Goal: Task Accomplishment & Management: Manage account settings

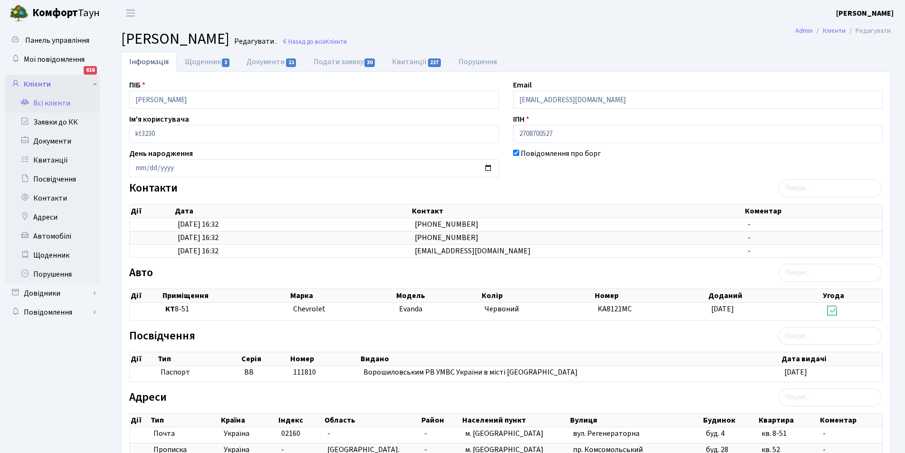
click at [57, 76] on link "Клієнти" at bounding box center [52, 84] width 95 height 19
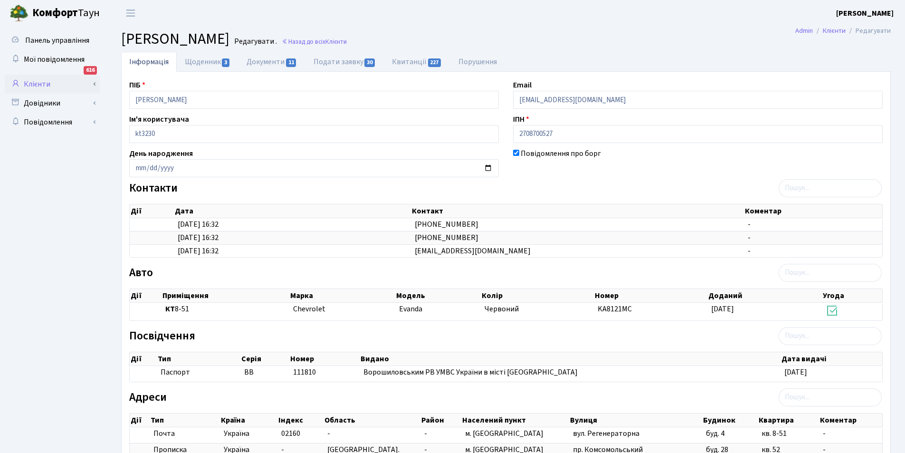
click at [55, 77] on link "Клієнти" at bounding box center [52, 84] width 95 height 19
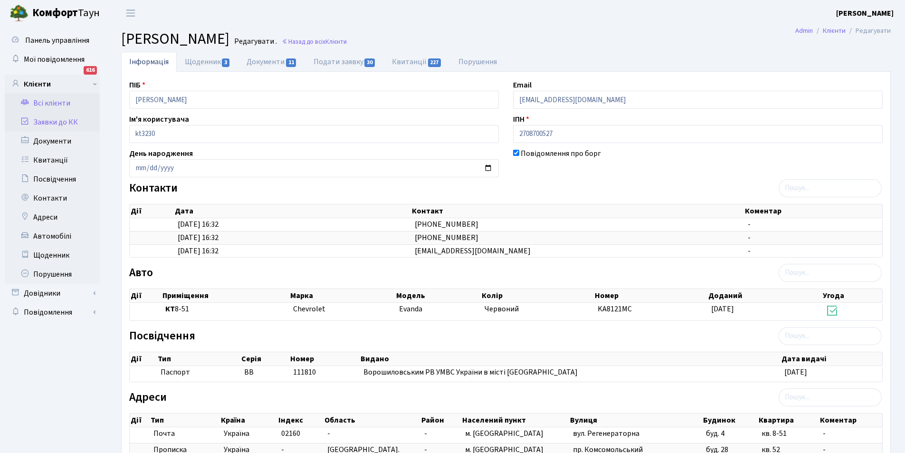
click at [58, 126] on link "Заявки до КК" at bounding box center [52, 122] width 95 height 19
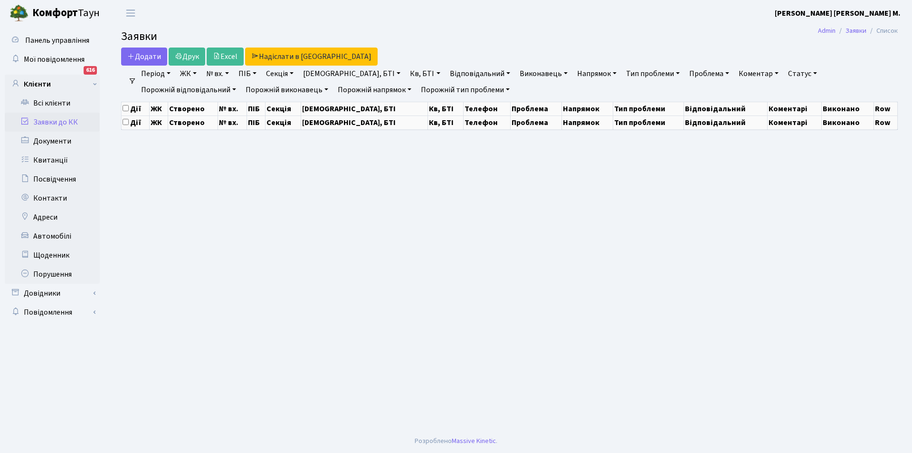
select select "25"
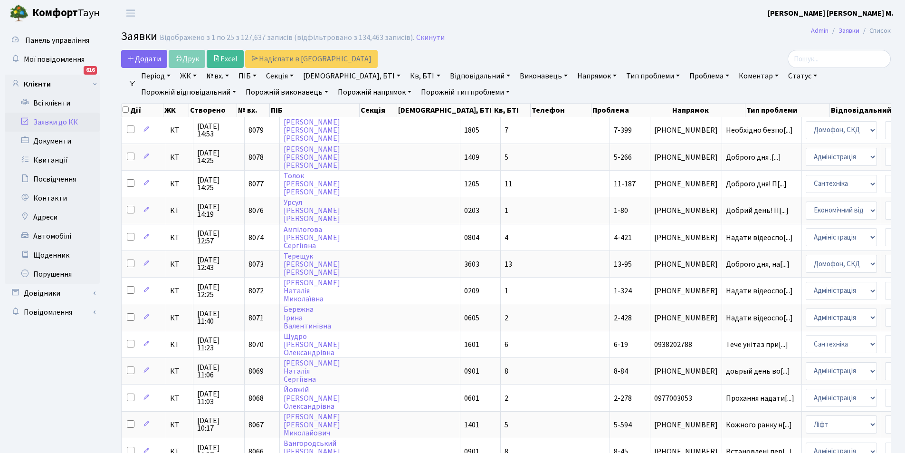
click at [406, 75] on link "Кв, БТІ" at bounding box center [425, 76] width 38 height 16
type input "8-51"
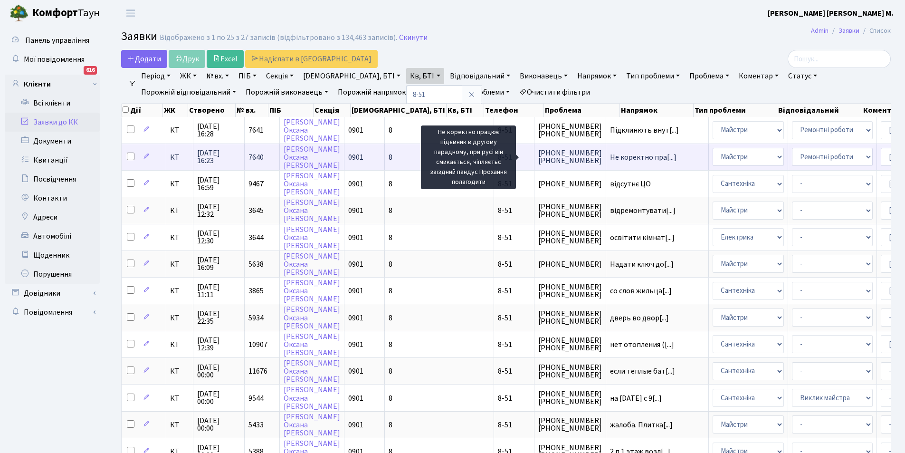
click at [610, 158] on span "Не коректно пра[...]" at bounding box center [643, 157] width 66 height 10
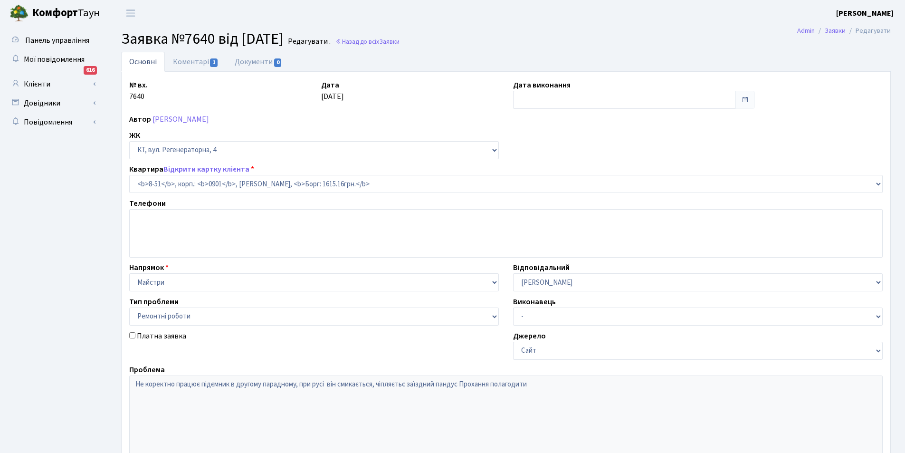
select select "6344"
select select "62"
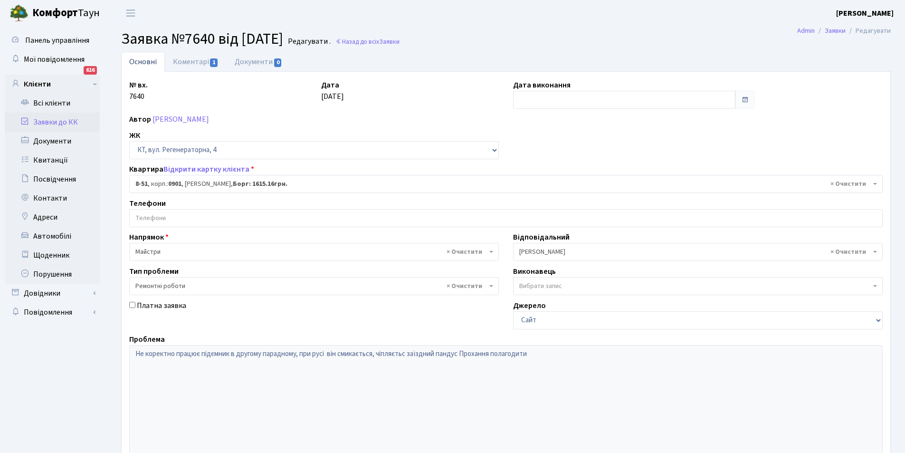
type input "[DATE]"
click at [189, 62] on link "Коментарі 1" at bounding box center [196, 61] width 62 height 19
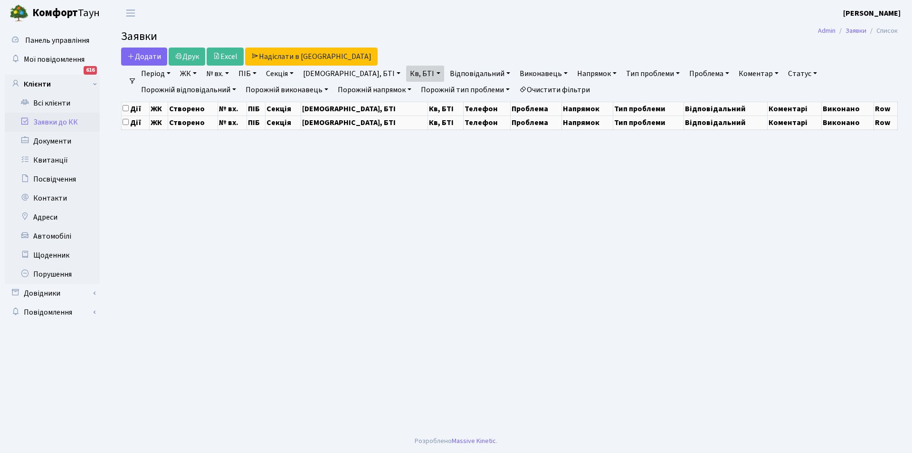
select select "25"
